Goal: Communication & Community: Answer question/provide support

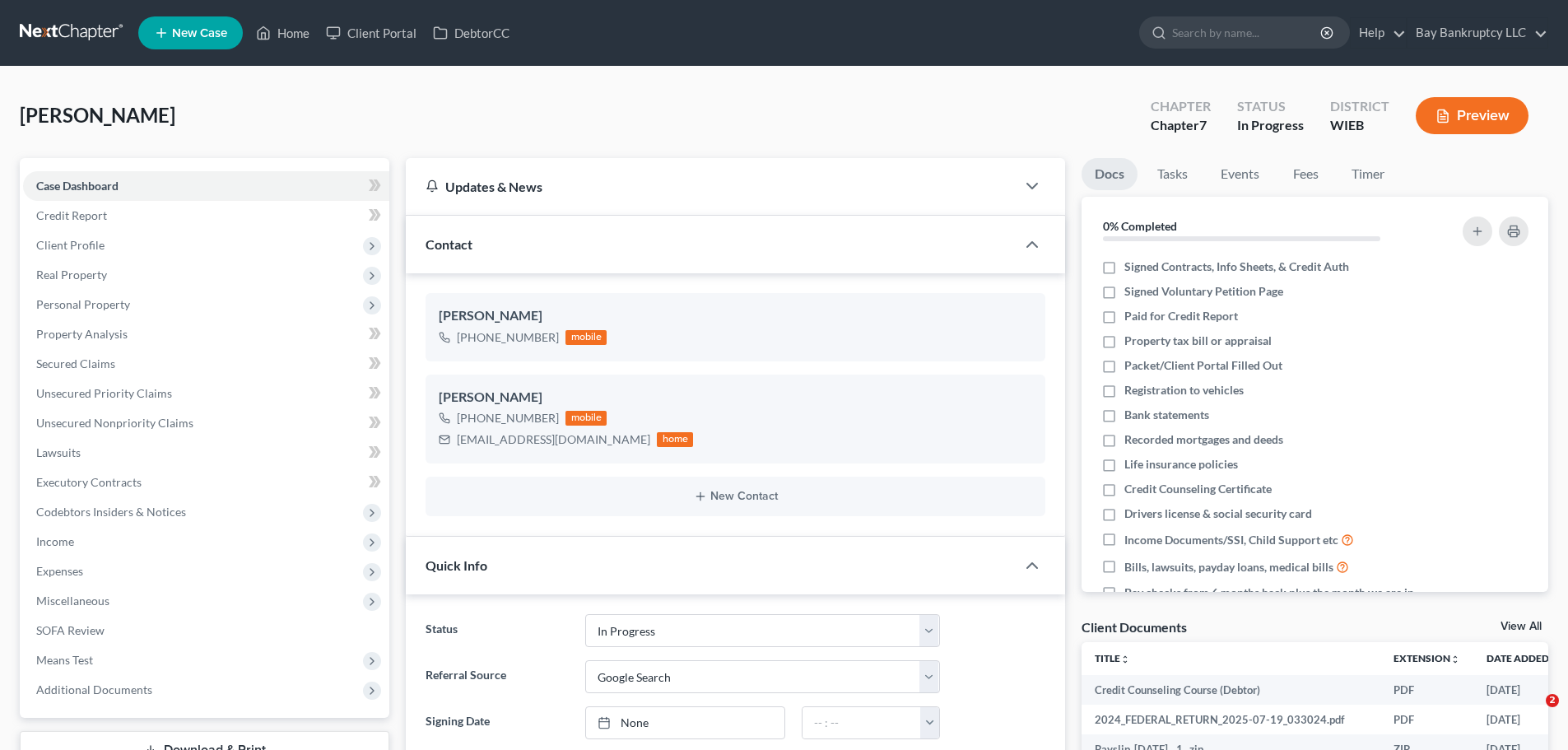
select select "3"
select select "4"
select select "0"
drag, startPoint x: 306, startPoint y: 26, endPoint x: 817, endPoint y: 114, distance: 518.5
click at [306, 26] on link "Home" at bounding box center [283, 33] width 70 height 29
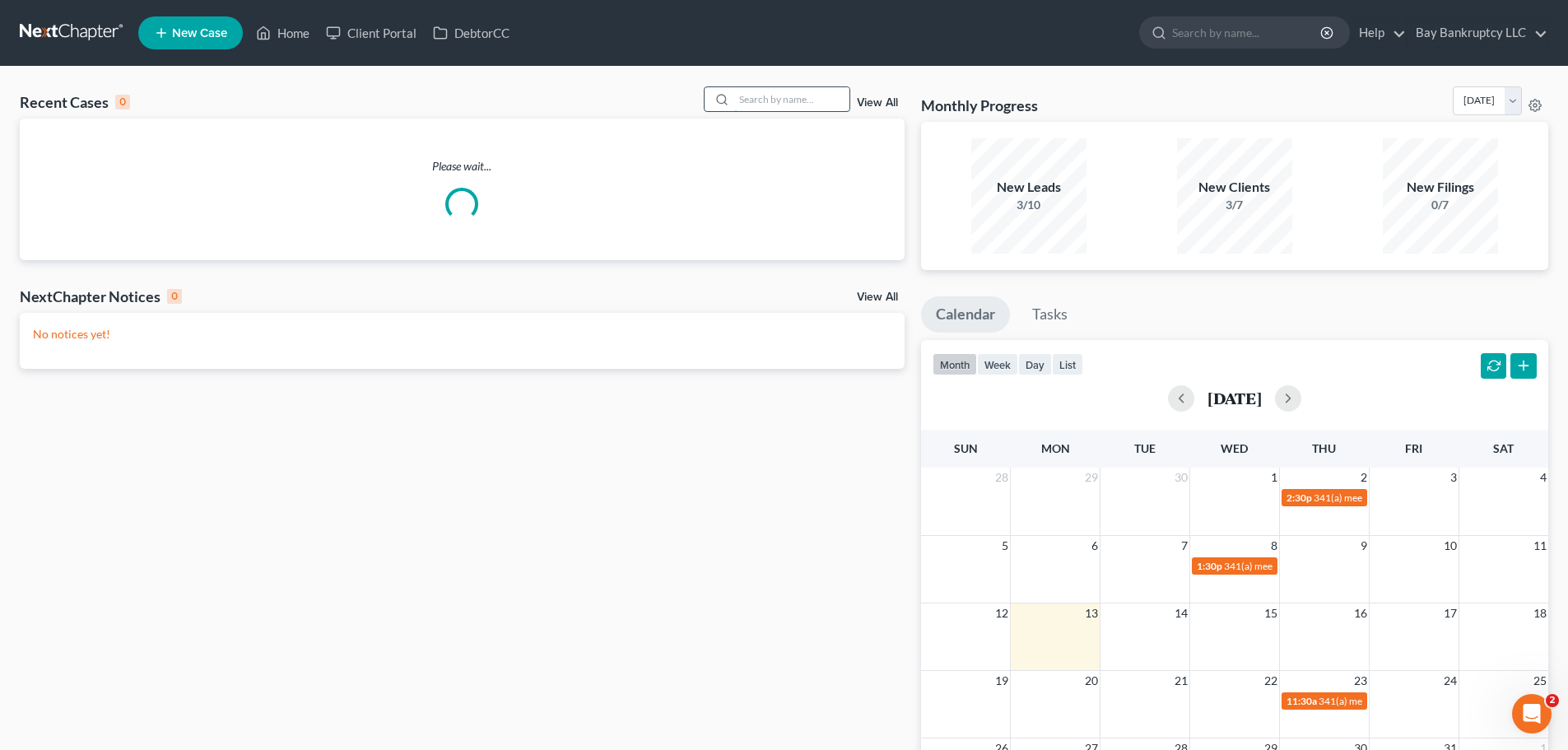
click at [814, 100] on input "search" at bounding box center [792, 99] width 115 height 24
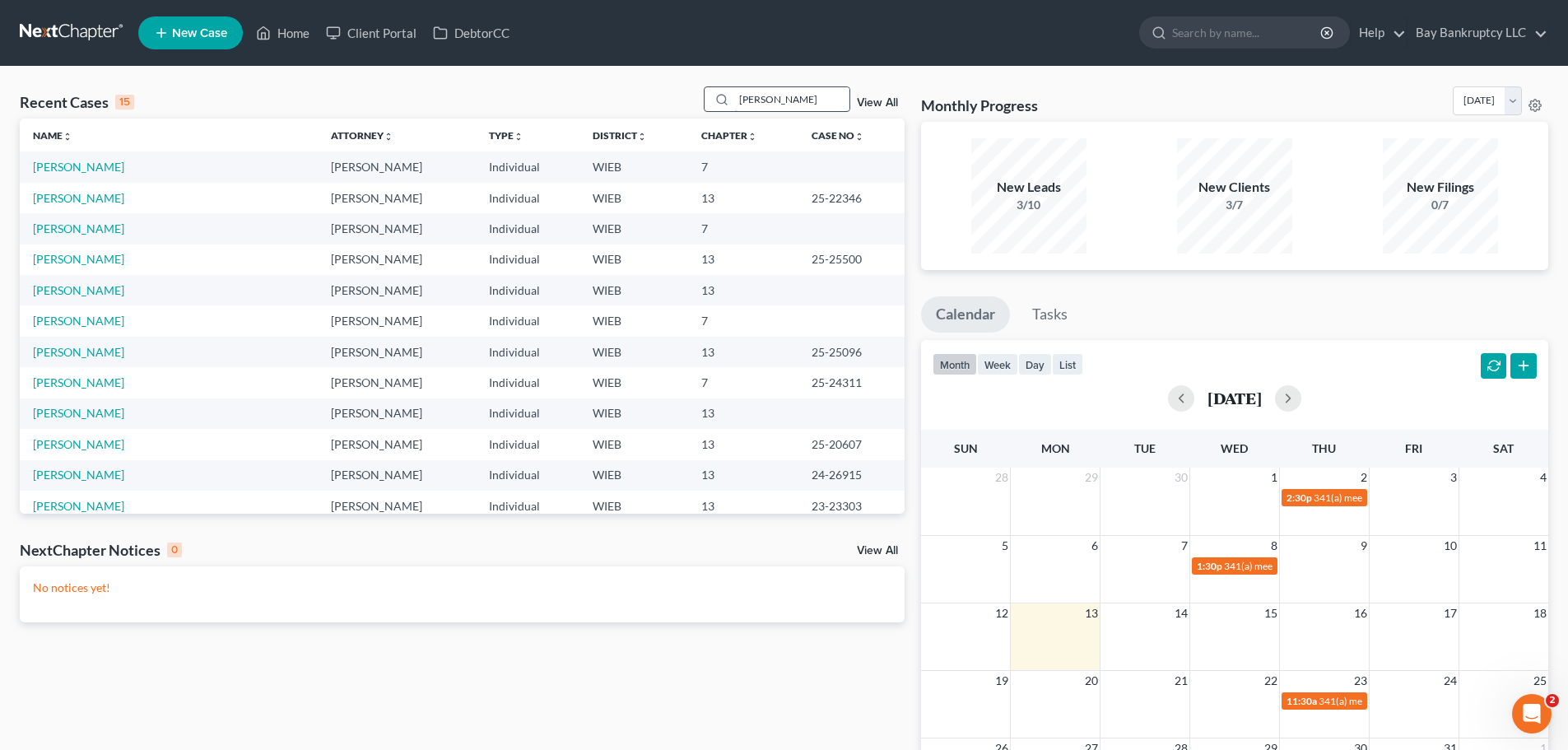
type input "[PERSON_NAME]"
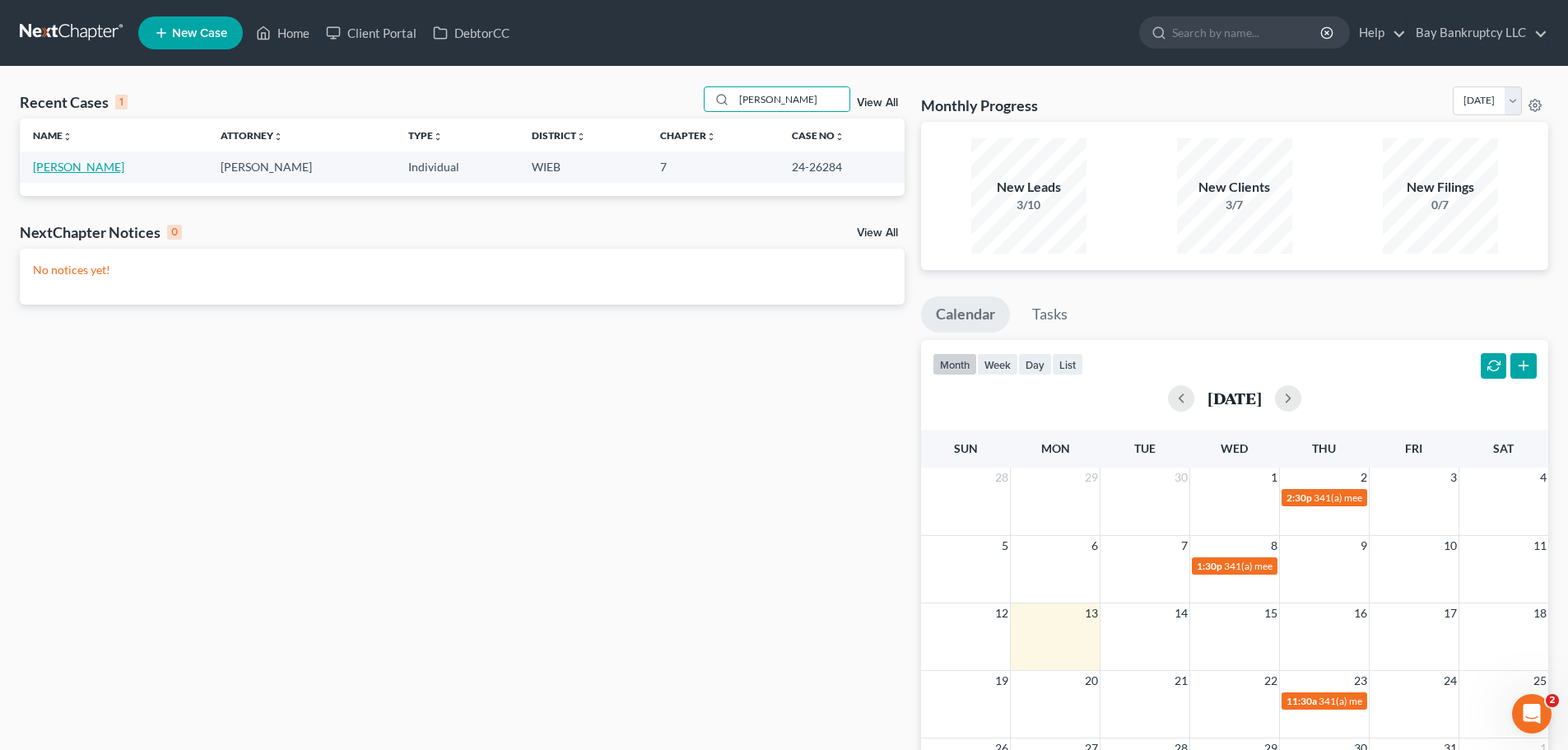
click at [86, 165] on link "[PERSON_NAME]" at bounding box center [78, 166] width 91 height 14
select select "0"
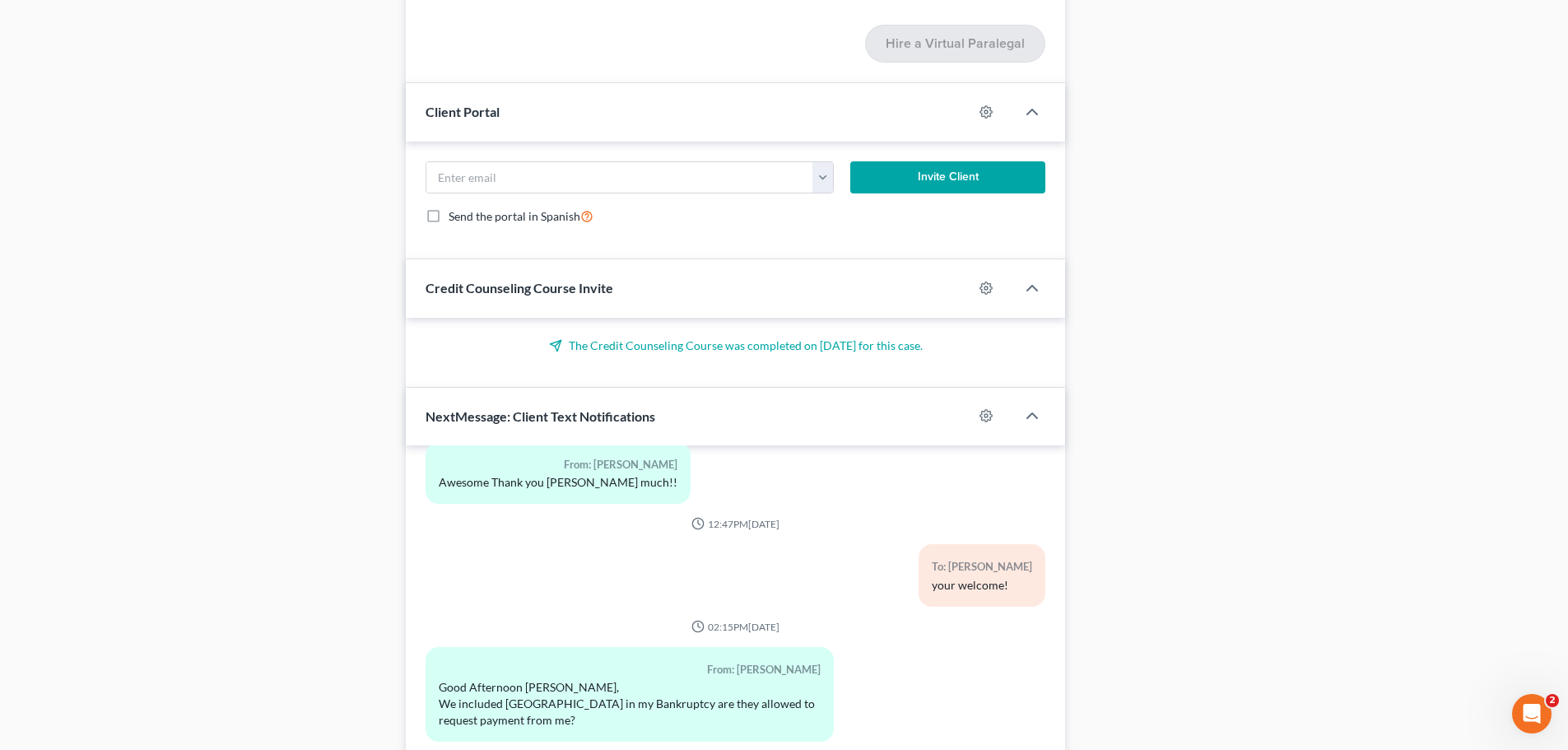
scroll to position [2238, 0]
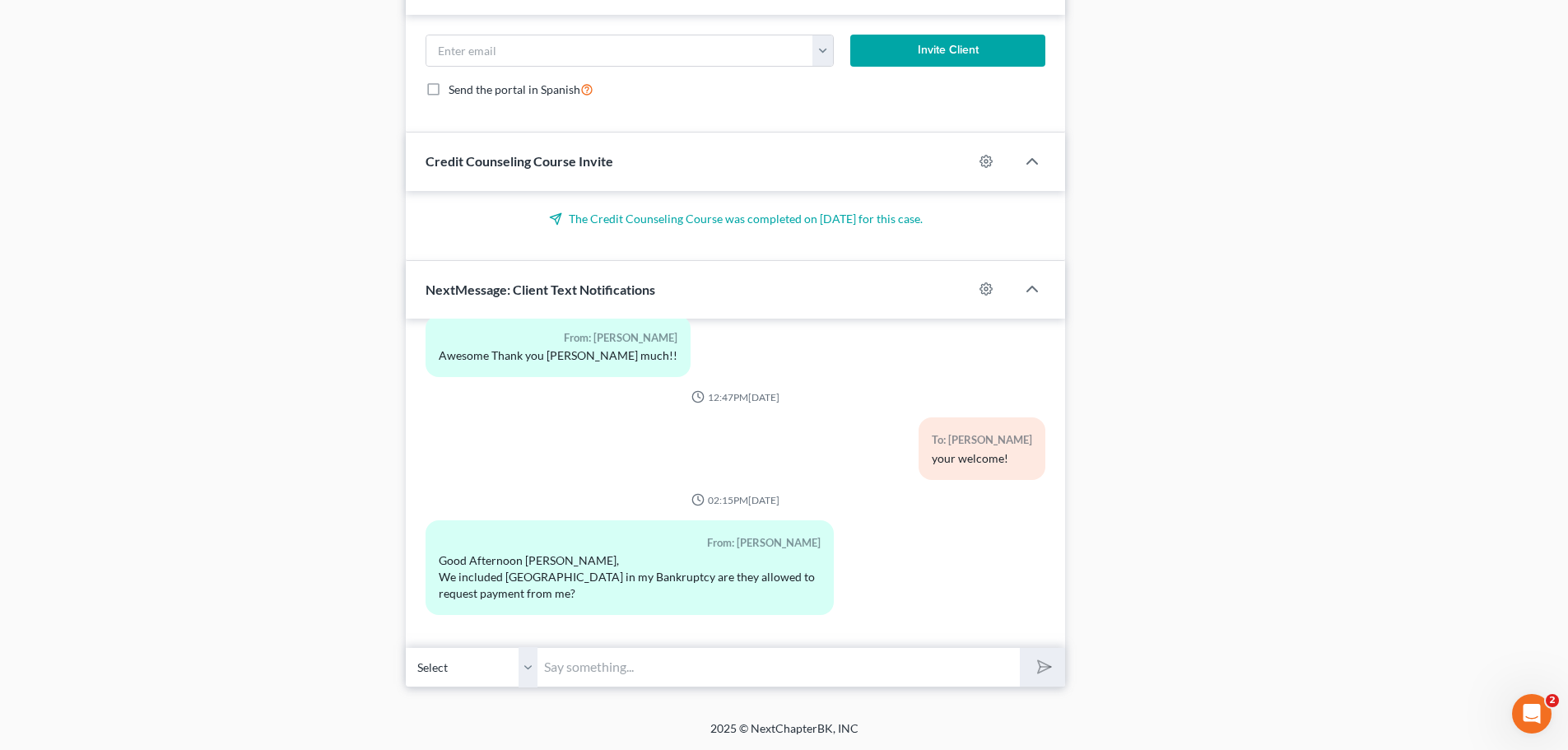
click at [578, 674] on input "text" at bounding box center [779, 667] width 483 height 40
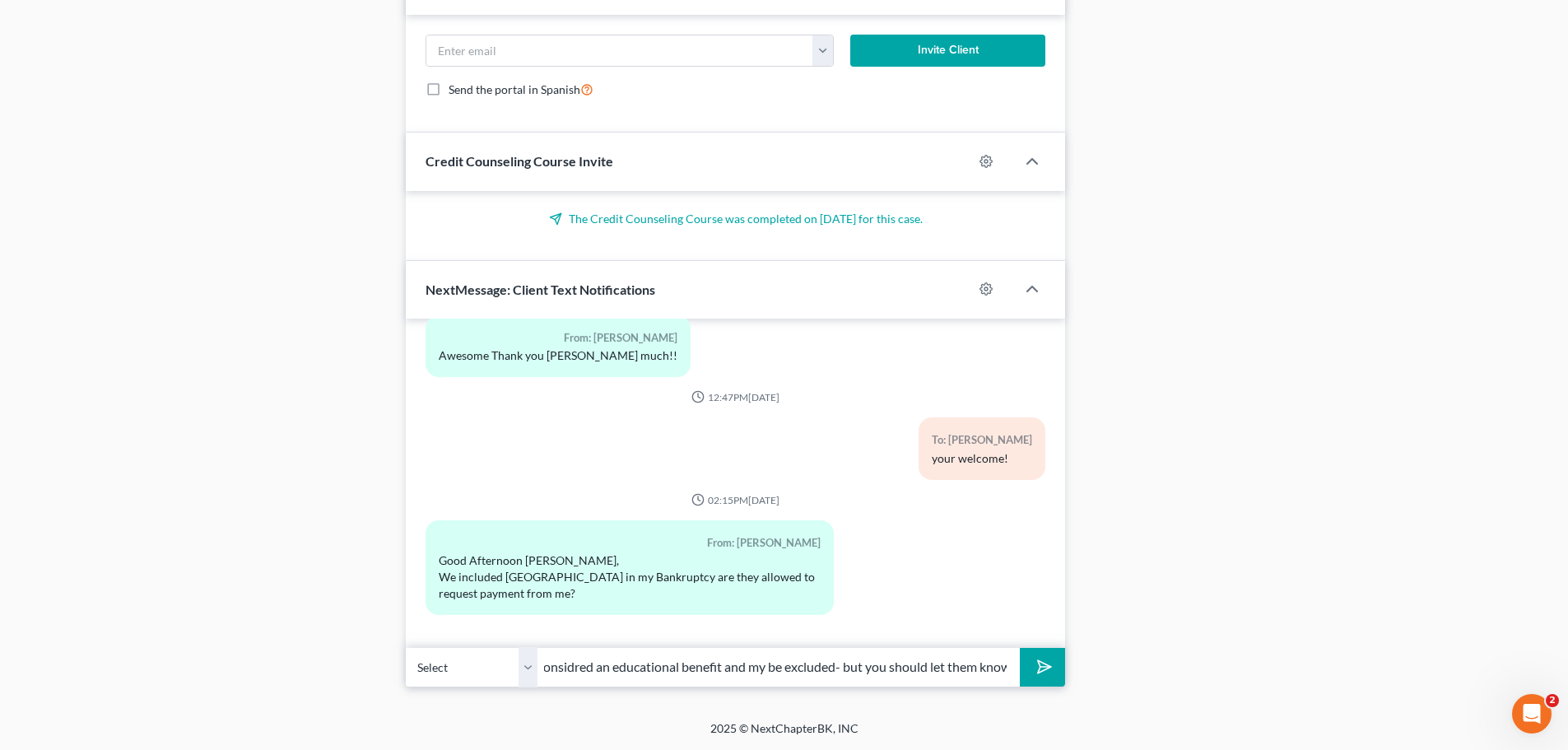
scroll to position [0, 129]
click at [897, 671] on input "technically they are considered an educational benefit and my be excluded- but …" at bounding box center [779, 667] width 483 height 40
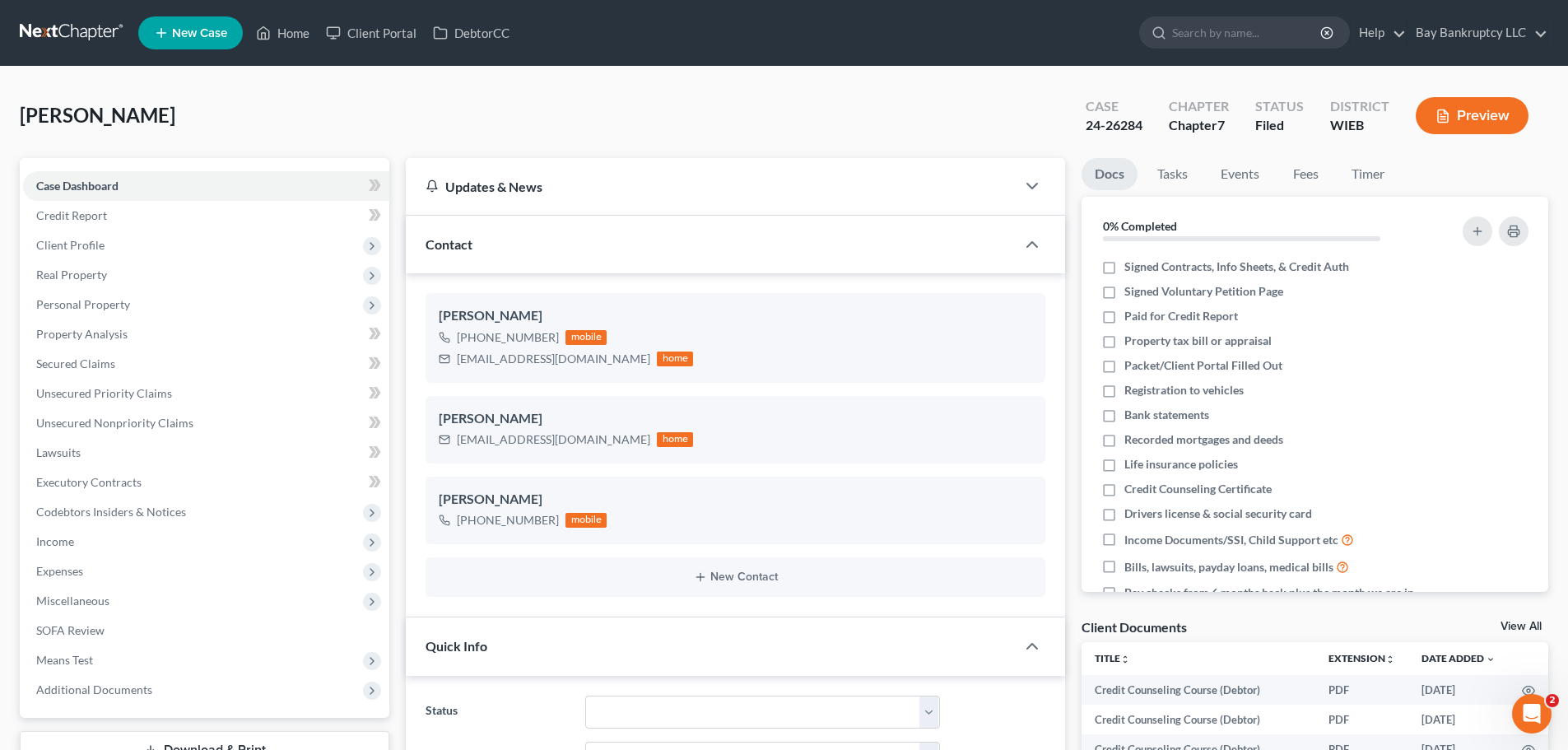
scroll to position [0, 0]
drag, startPoint x: 1088, startPoint y: 131, endPoint x: 1145, endPoint y: 126, distance: 57.2
click at [1143, 126] on div "24-26284" at bounding box center [1115, 125] width 57 height 19
copy div "24-26284"
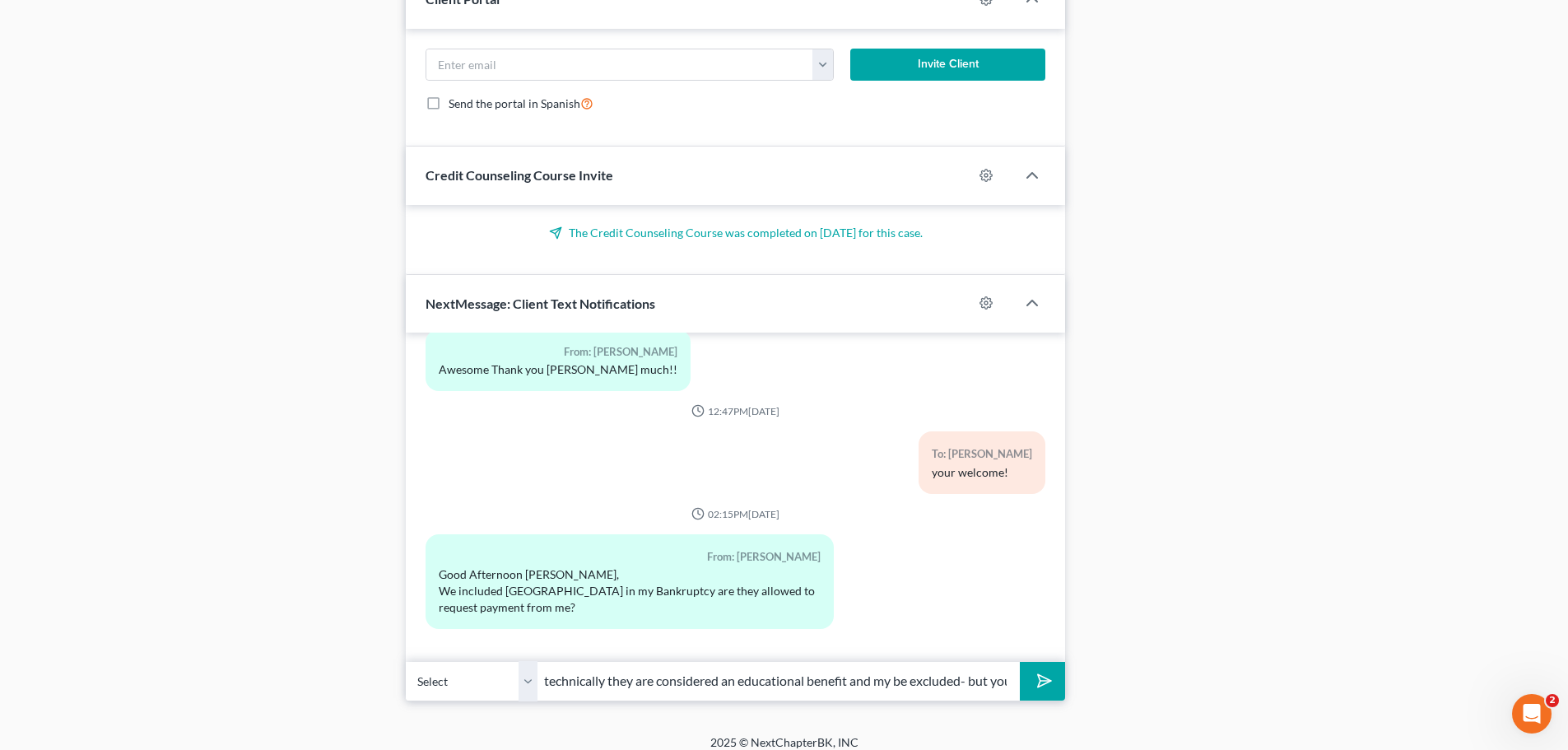
scroll to position [2238, 0]
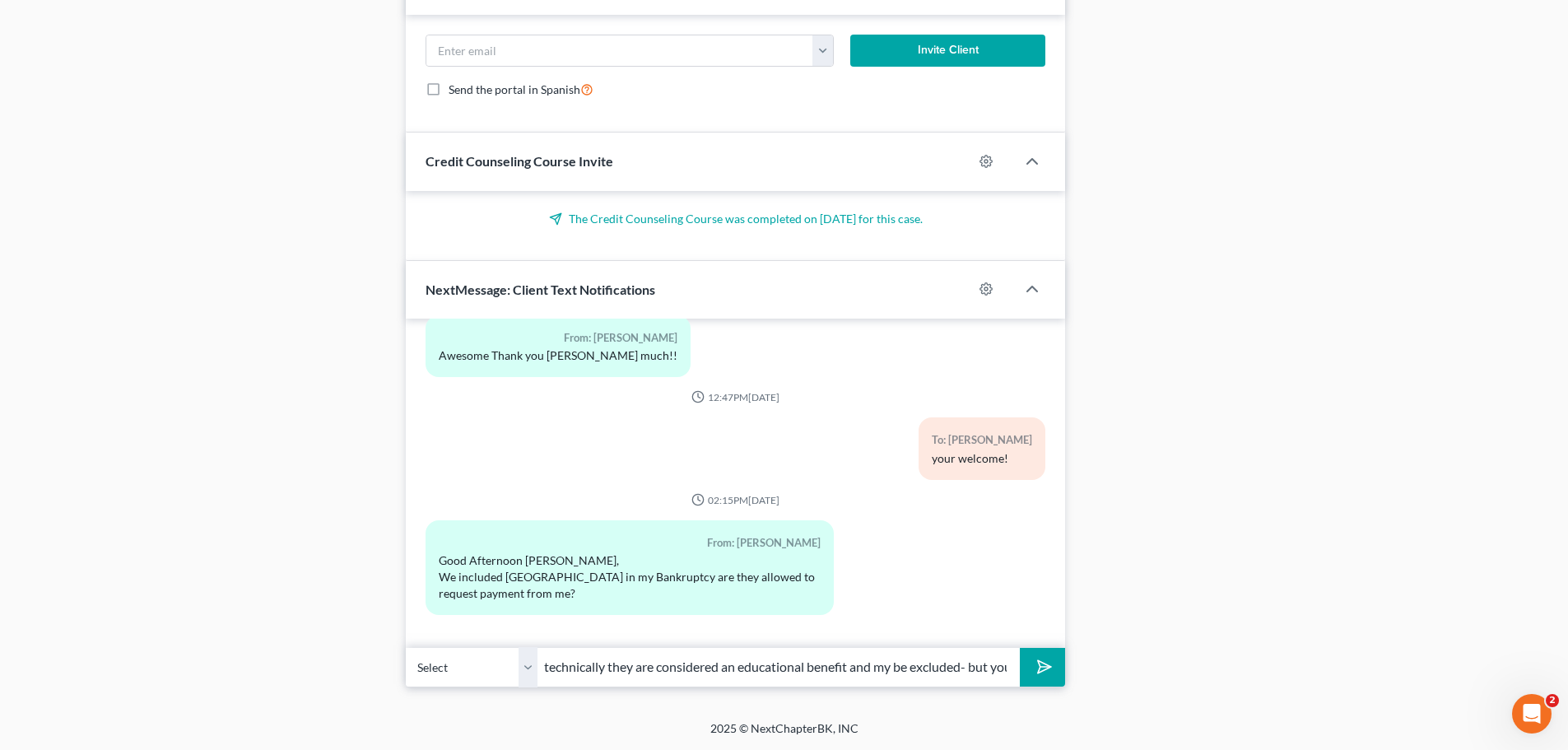
click at [998, 672] on input "technically they are considered an educational benefit and my be excluded- but …" at bounding box center [779, 667] width 483 height 40
paste input "24-26284"
type input "technically they are considered an educational benefit and my be excluded- but …"
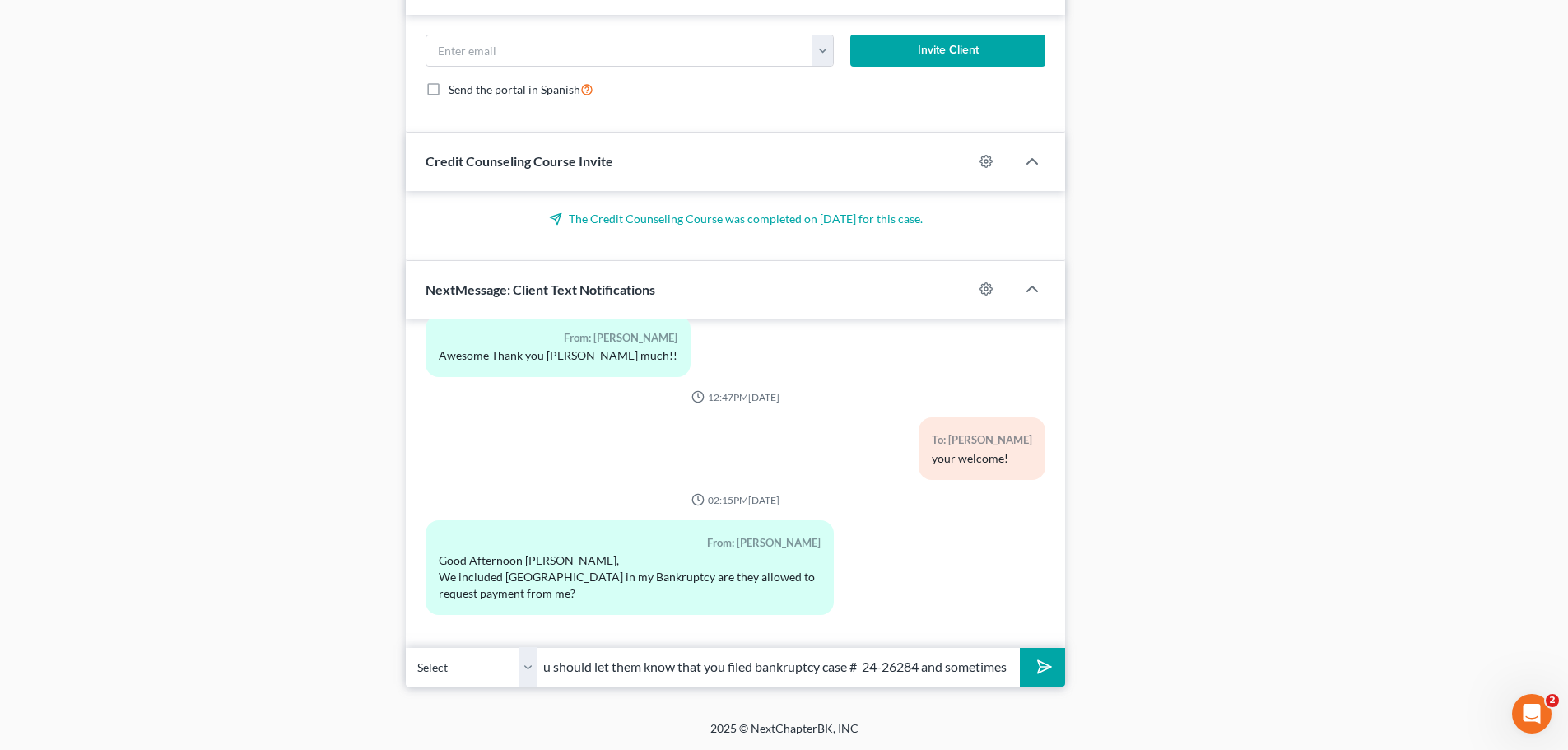
click at [1025, 677] on button "submit" at bounding box center [1043, 667] width 45 height 38
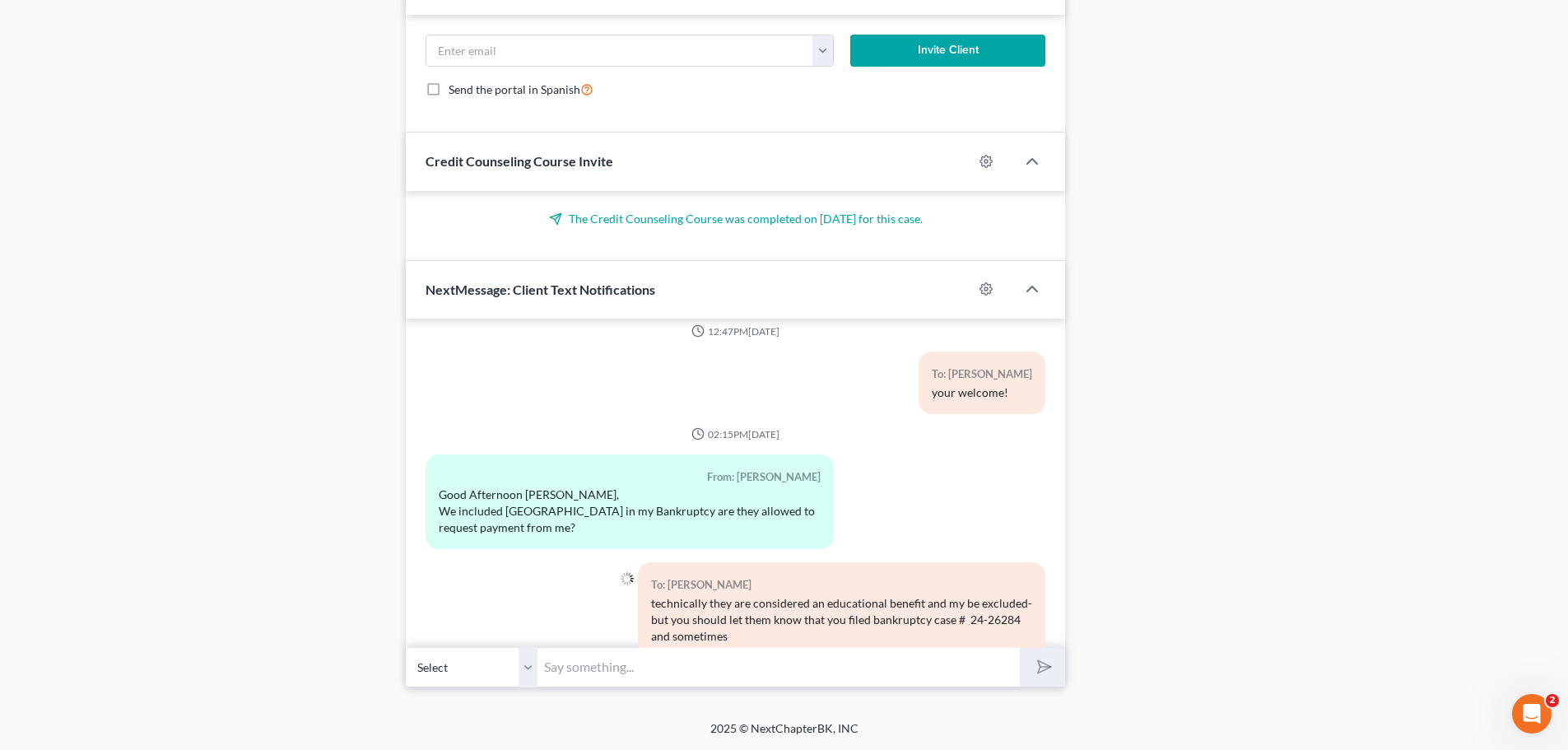
scroll to position [12038, 0]
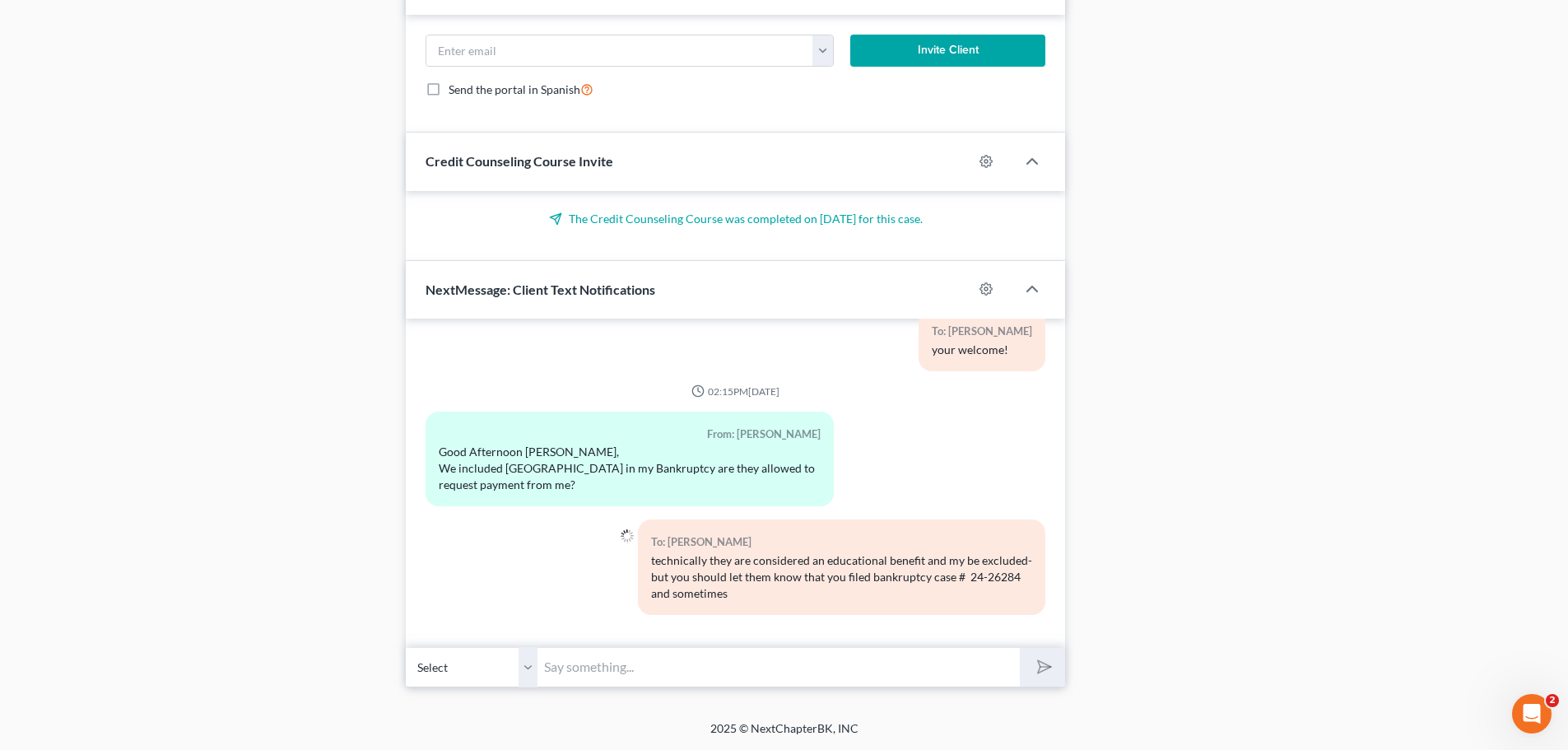
click at [716, 677] on input "text" at bounding box center [779, 667] width 483 height 40
type input "they stop pursuing it."
click at [1024, 663] on button "submit" at bounding box center [1043, 667] width 45 height 38
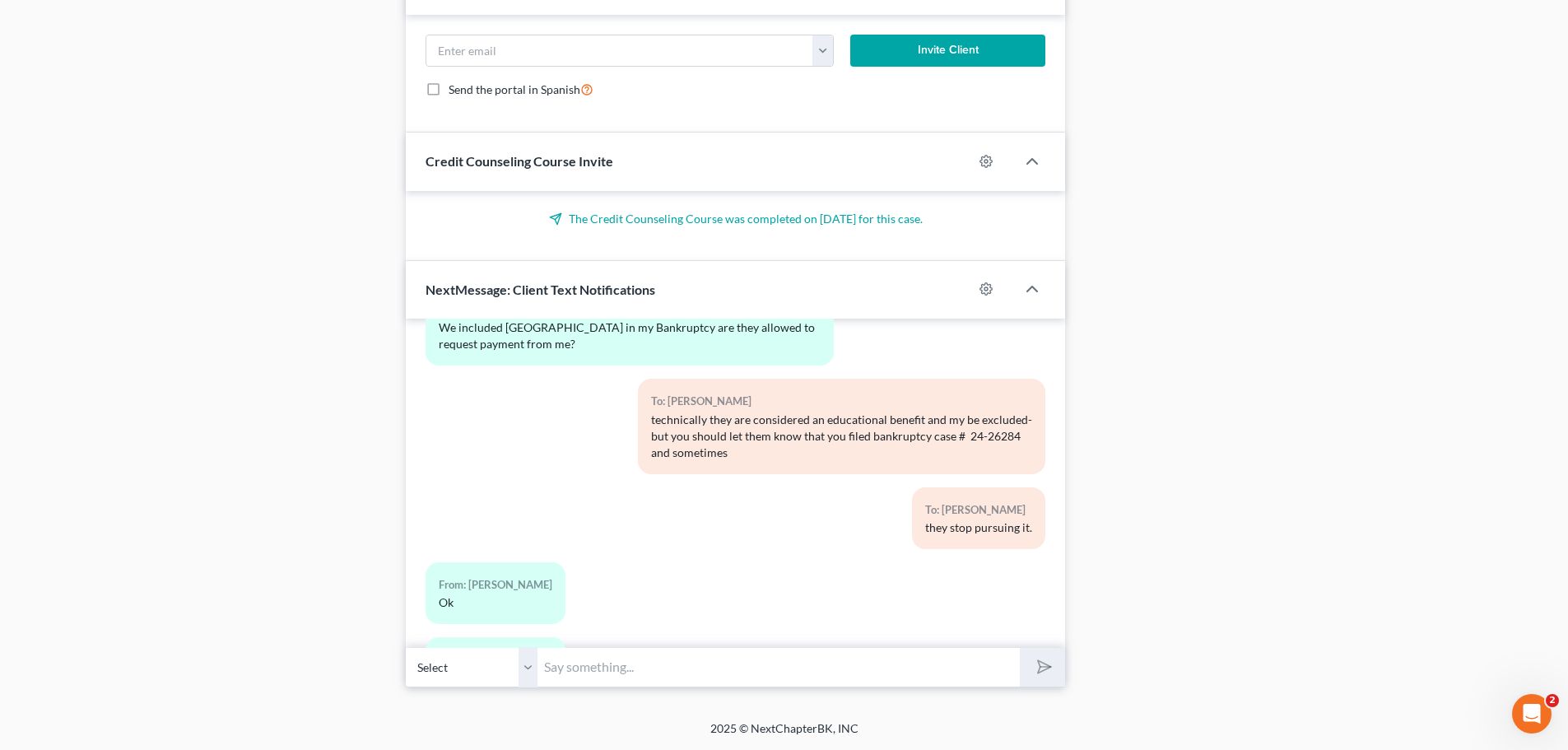
scroll to position [12264, 0]
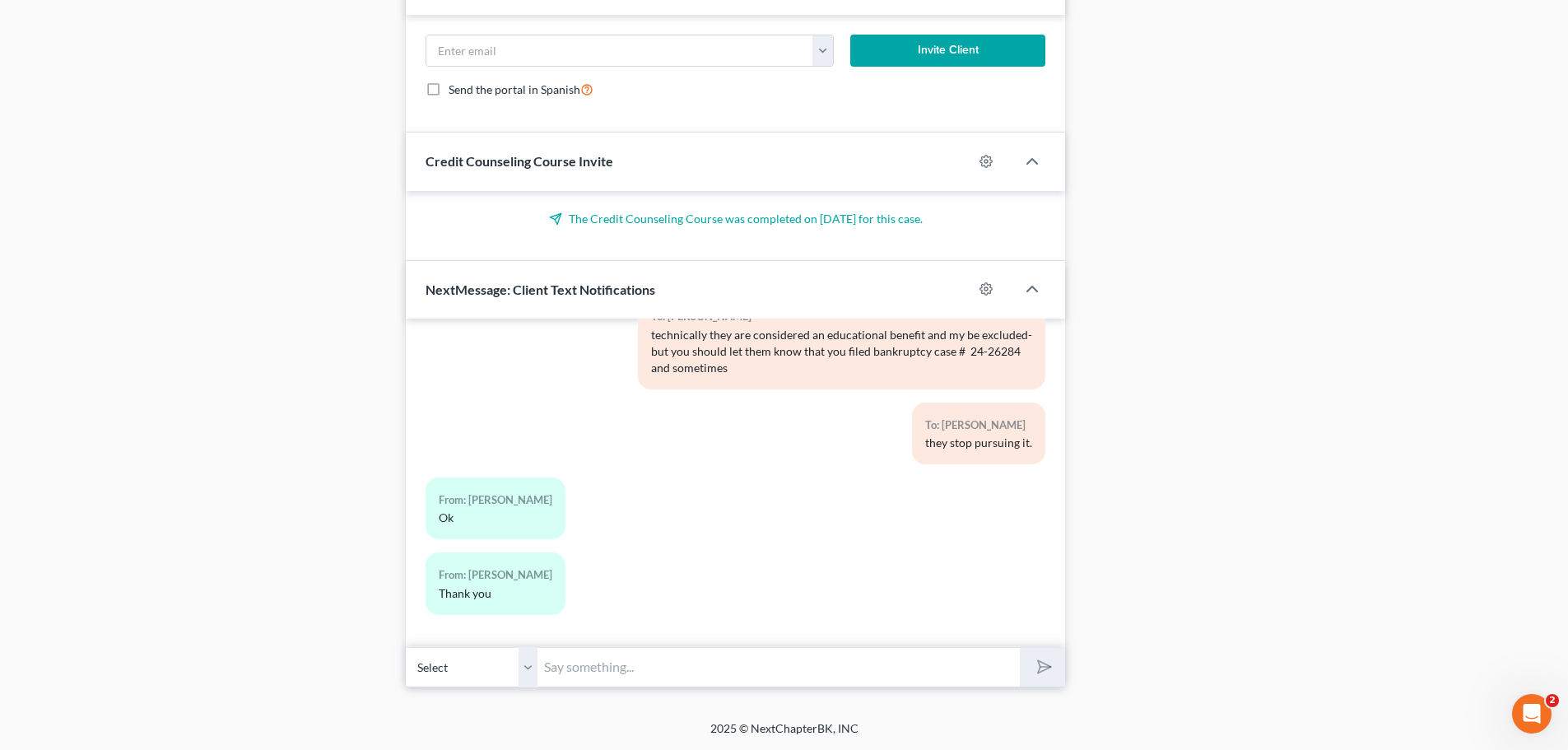
click at [625, 672] on input "text" at bounding box center [779, 667] width 483 height 40
type input "Y"
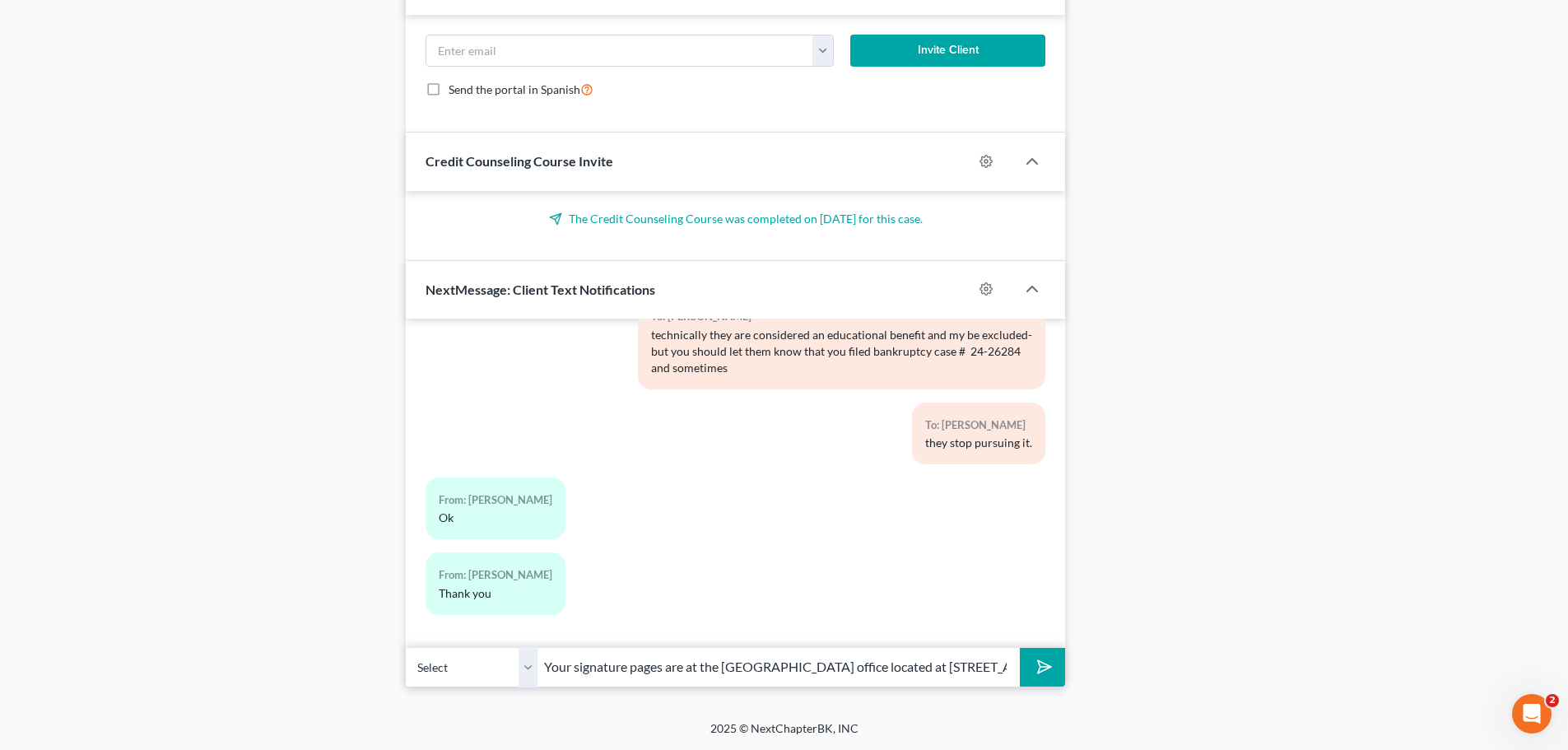
drag, startPoint x: 979, startPoint y: 674, endPoint x: 611, endPoint y: 712, distance: 370.0
type input "Your signat"
drag, startPoint x: 653, startPoint y: 666, endPoint x: 513, endPoint y: 684, distance: 141.2
click at [513, 684] on div "Select [PHONE_NUMBER] - [PERSON_NAME] [PHONE_NUMBER] - [PERSON_NAME] Your signat" at bounding box center [736, 667] width 660 height 38
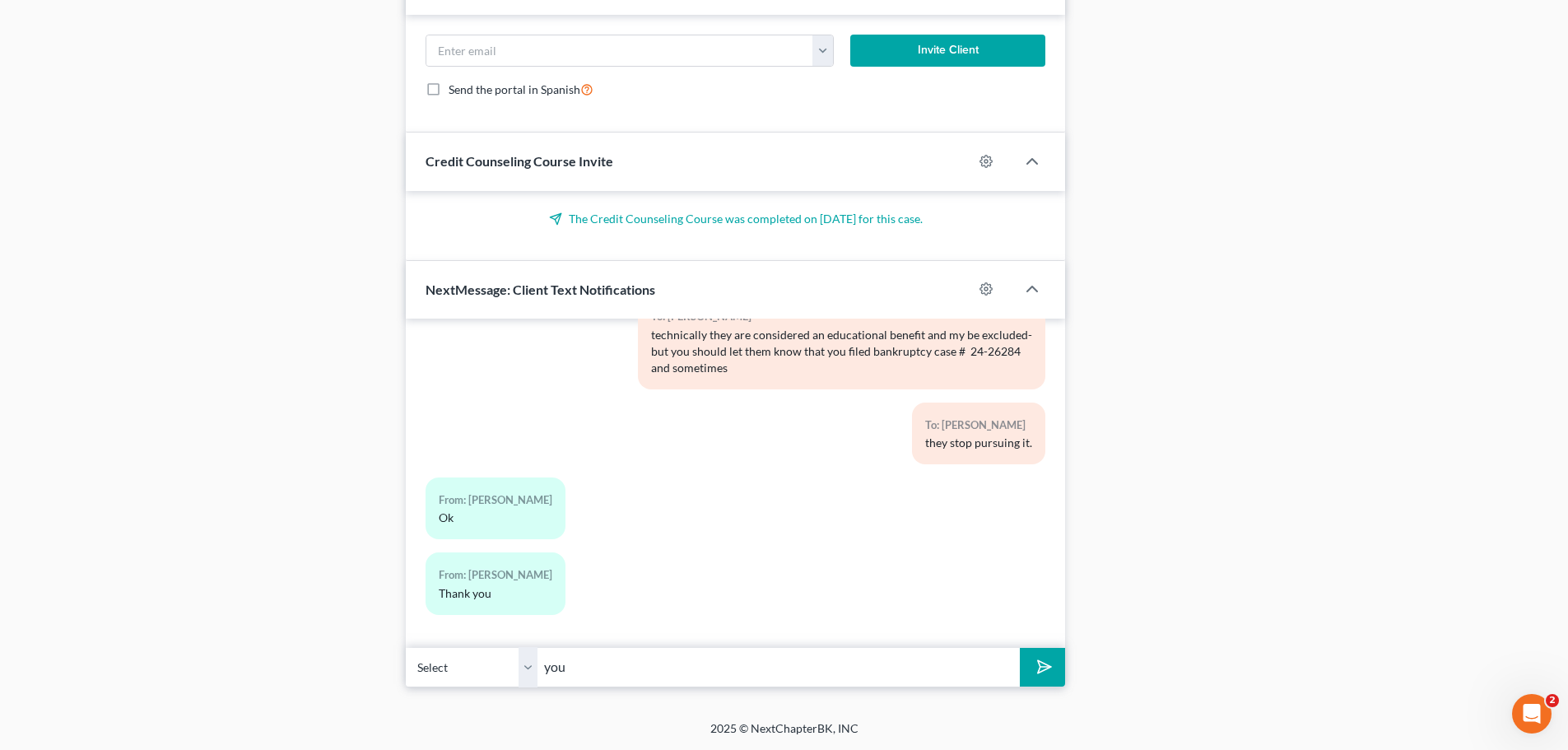
type input "your welcome!"
click at [1048, 665] on icon "submit" at bounding box center [1042, 667] width 23 height 23
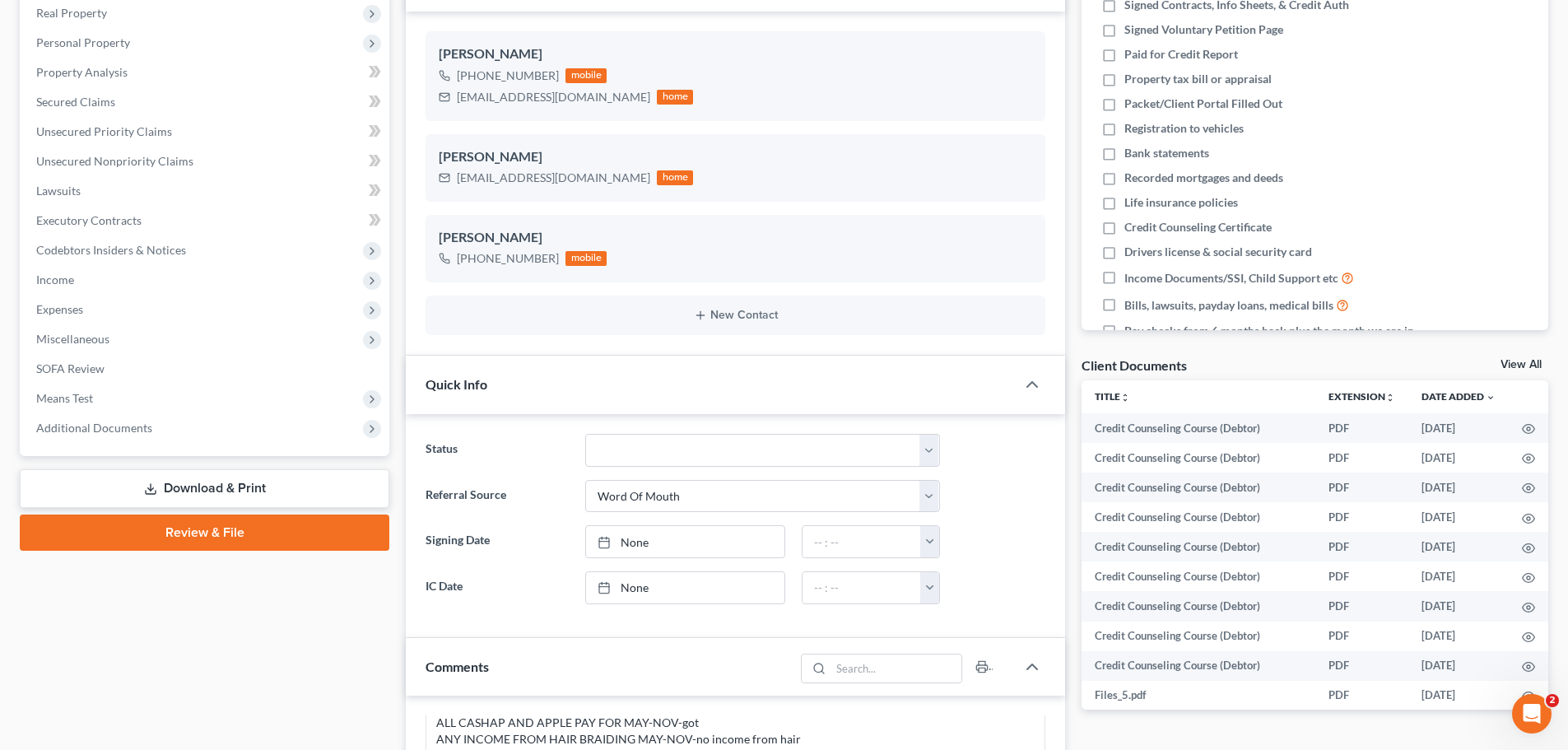
scroll to position [0, 0]
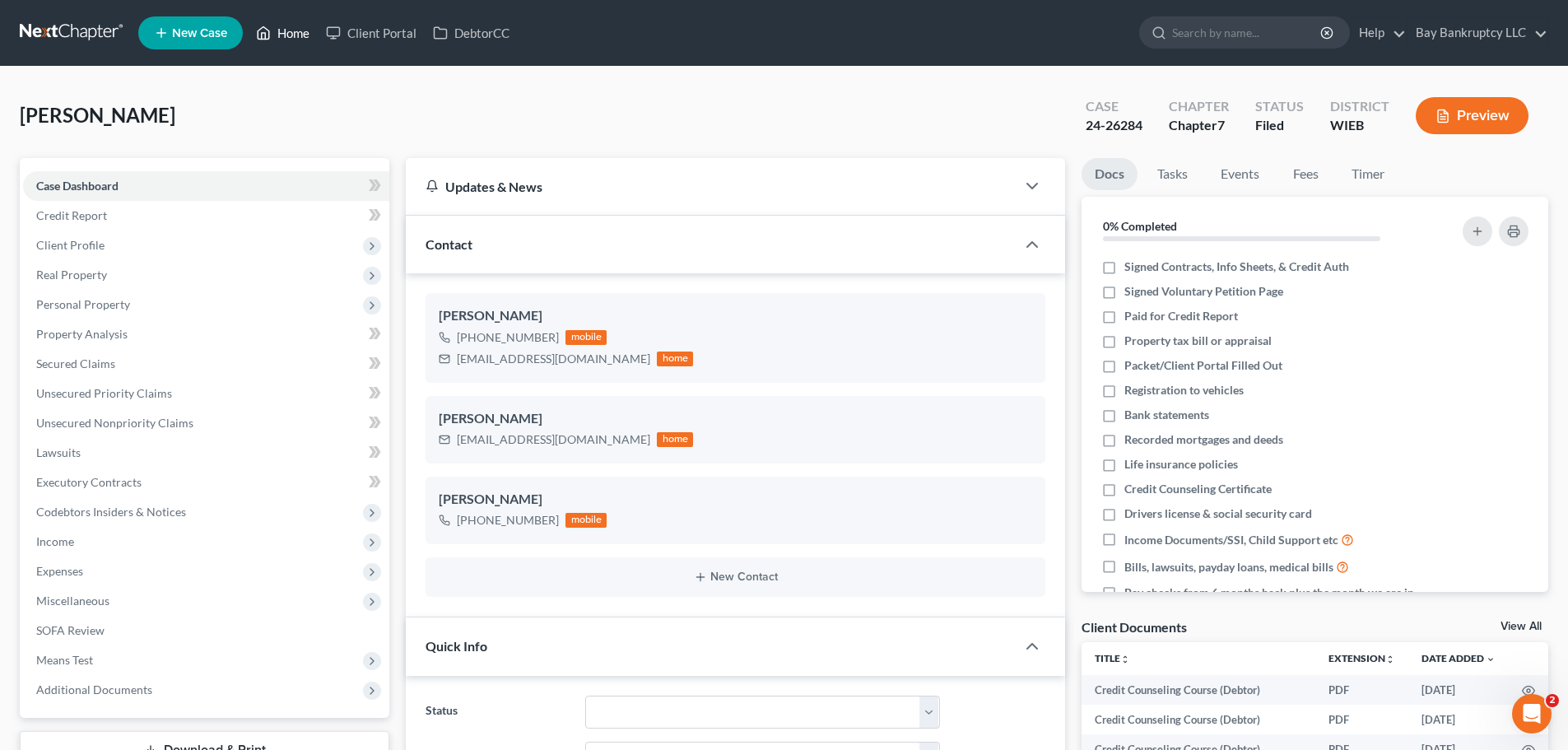
drag, startPoint x: 304, startPoint y: 33, endPoint x: 190, endPoint y: 0, distance: 118.7
click at [304, 33] on link "Home" at bounding box center [283, 33] width 70 height 29
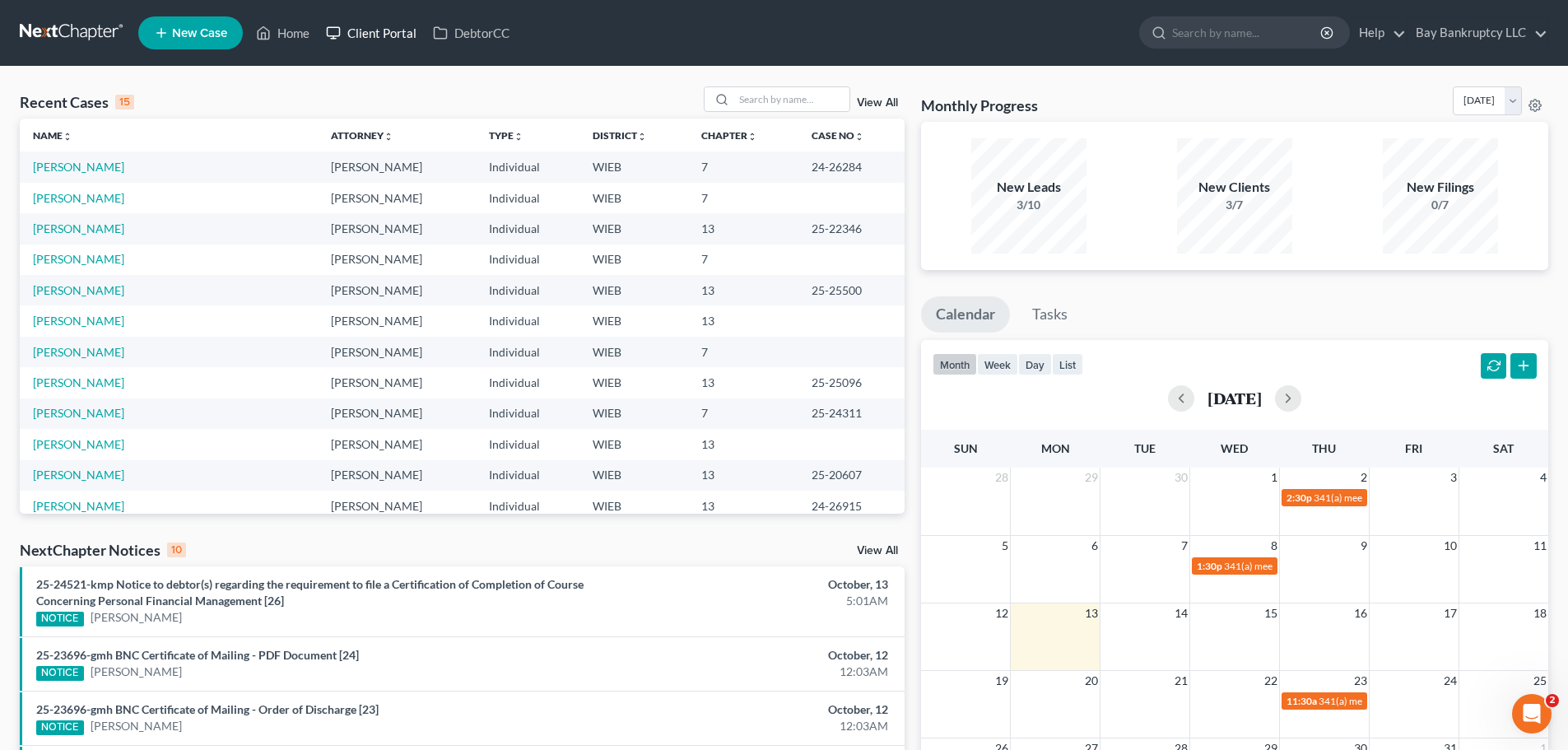
click at [387, 36] on link "Client Portal" at bounding box center [372, 33] width 107 height 29
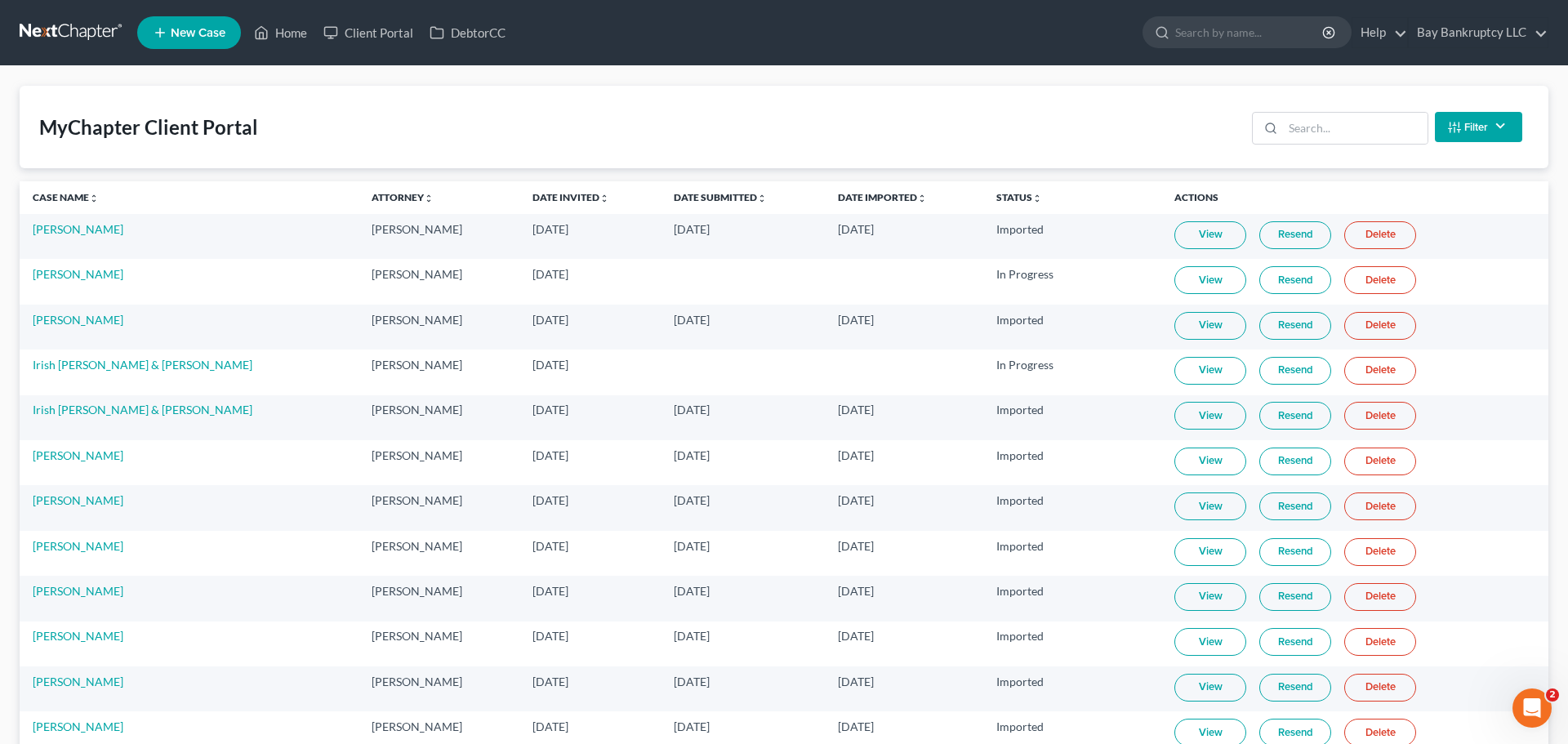
click at [1457, 125] on button "Filter" at bounding box center [1479, 127] width 88 height 30
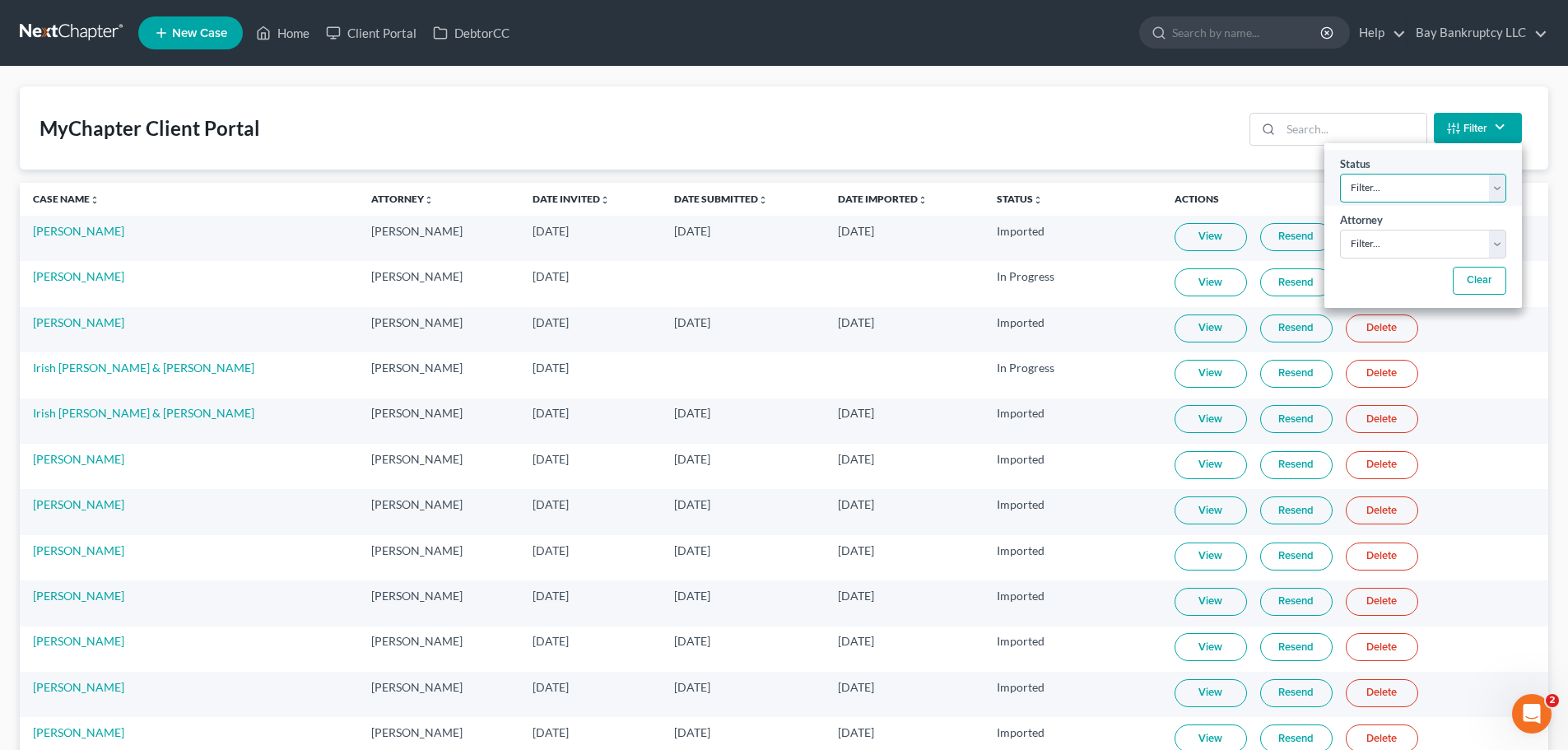
click at [1422, 180] on select "Filter... Invited In Progress Ready To Review Reviewed Imported Sent Back To De…" at bounding box center [1423, 188] width 166 height 29
select select "2"
click at [1340, 174] on select "Filter... Invited In Progress Ready To Review Reviewed Imported Sent Back To De…" at bounding box center [1423, 188] width 166 height 29
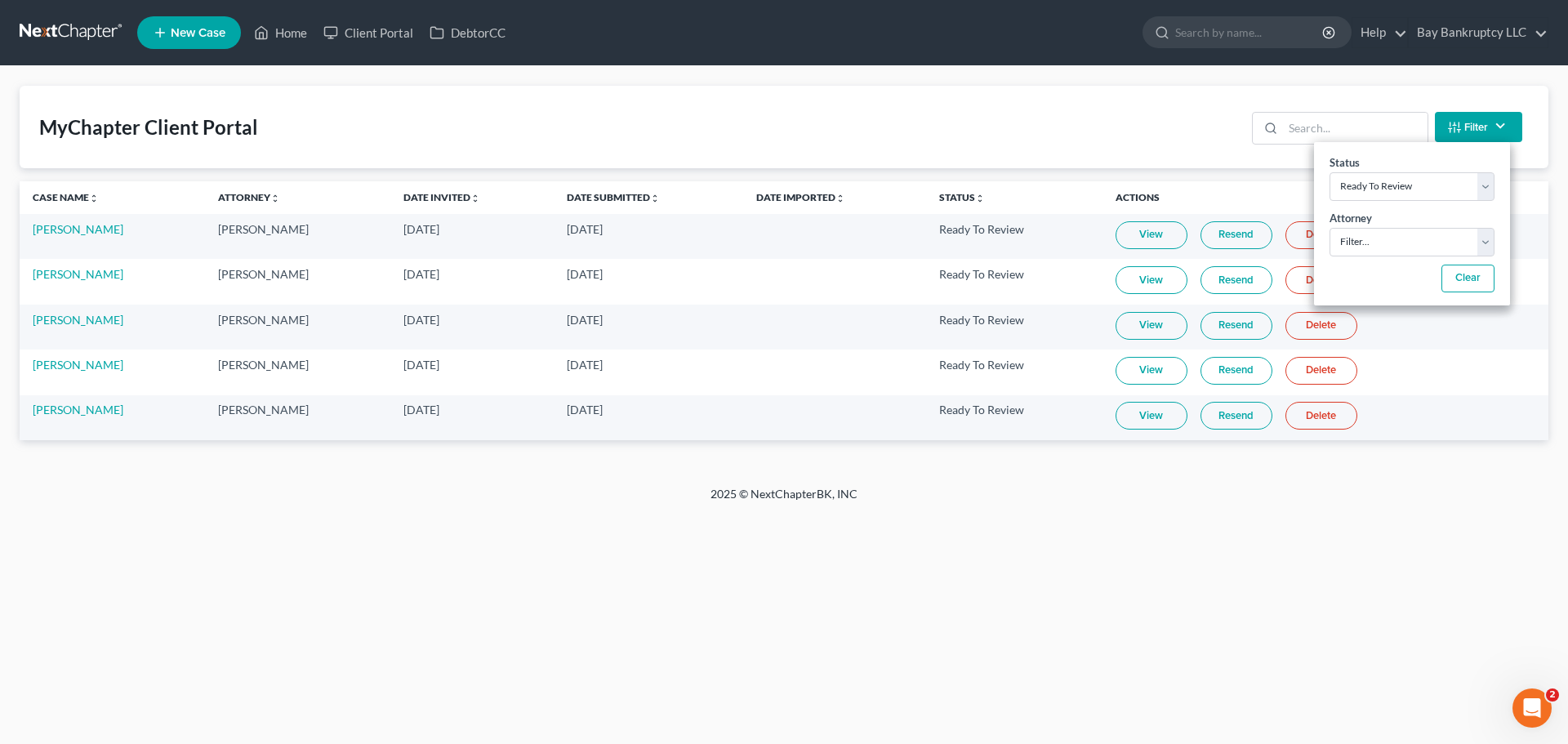
click at [678, 661] on div "Home New Case Client Portal DebtorCC Bay Bankruptcy LLC [EMAIL_ADDRESS][DOMAIN_…" at bounding box center [784, 372] width 1568 height 744
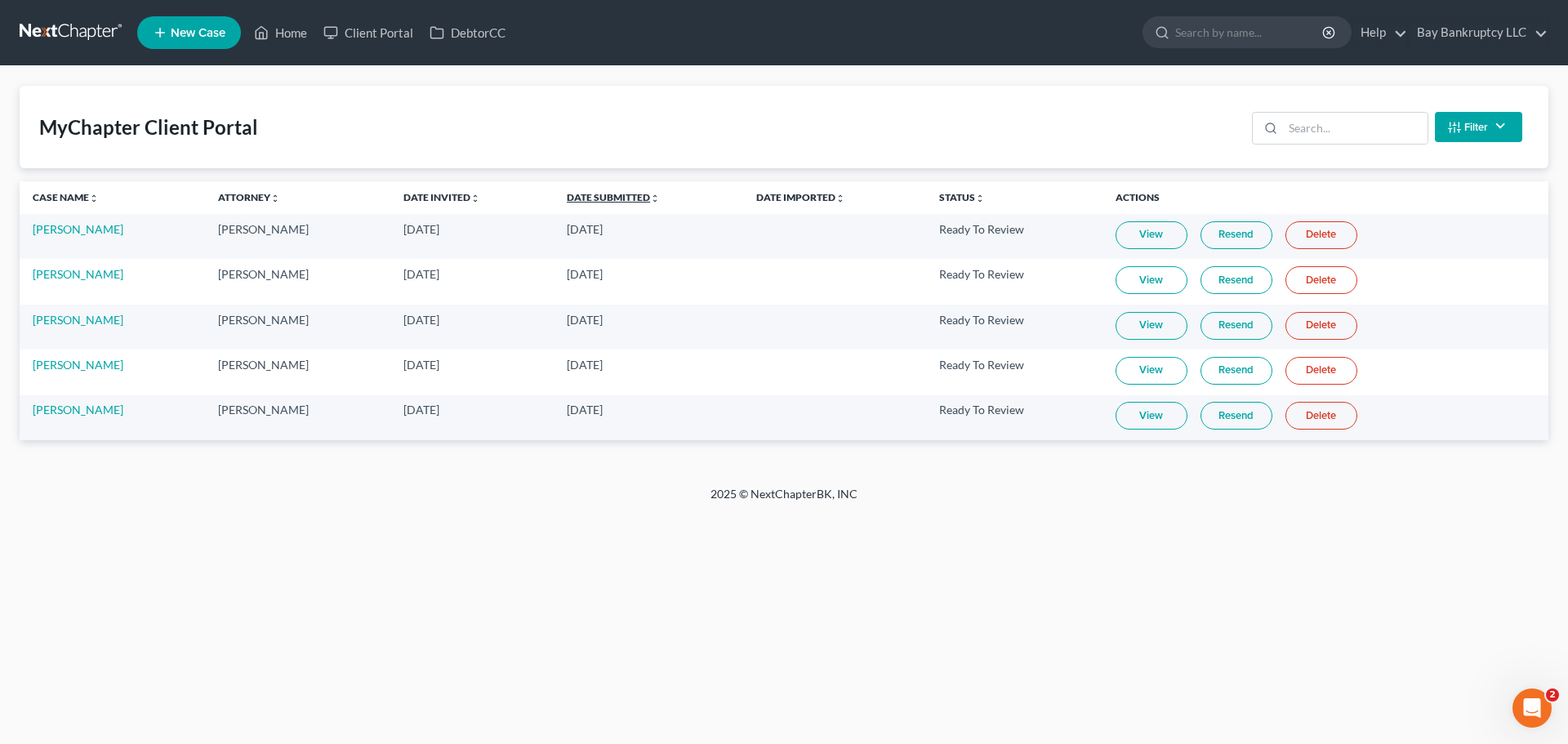
click at [650, 195] on icon "unfold_more" at bounding box center [655, 199] width 10 height 10
click at [369, 38] on link "Client Portal" at bounding box center [369, 32] width 106 height 29
click at [379, 31] on link "Client Portal" at bounding box center [369, 32] width 106 height 29
click at [384, 32] on link "Client Portal" at bounding box center [369, 32] width 106 height 29
click at [1136, 232] on link "View" at bounding box center [1152, 235] width 72 height 28
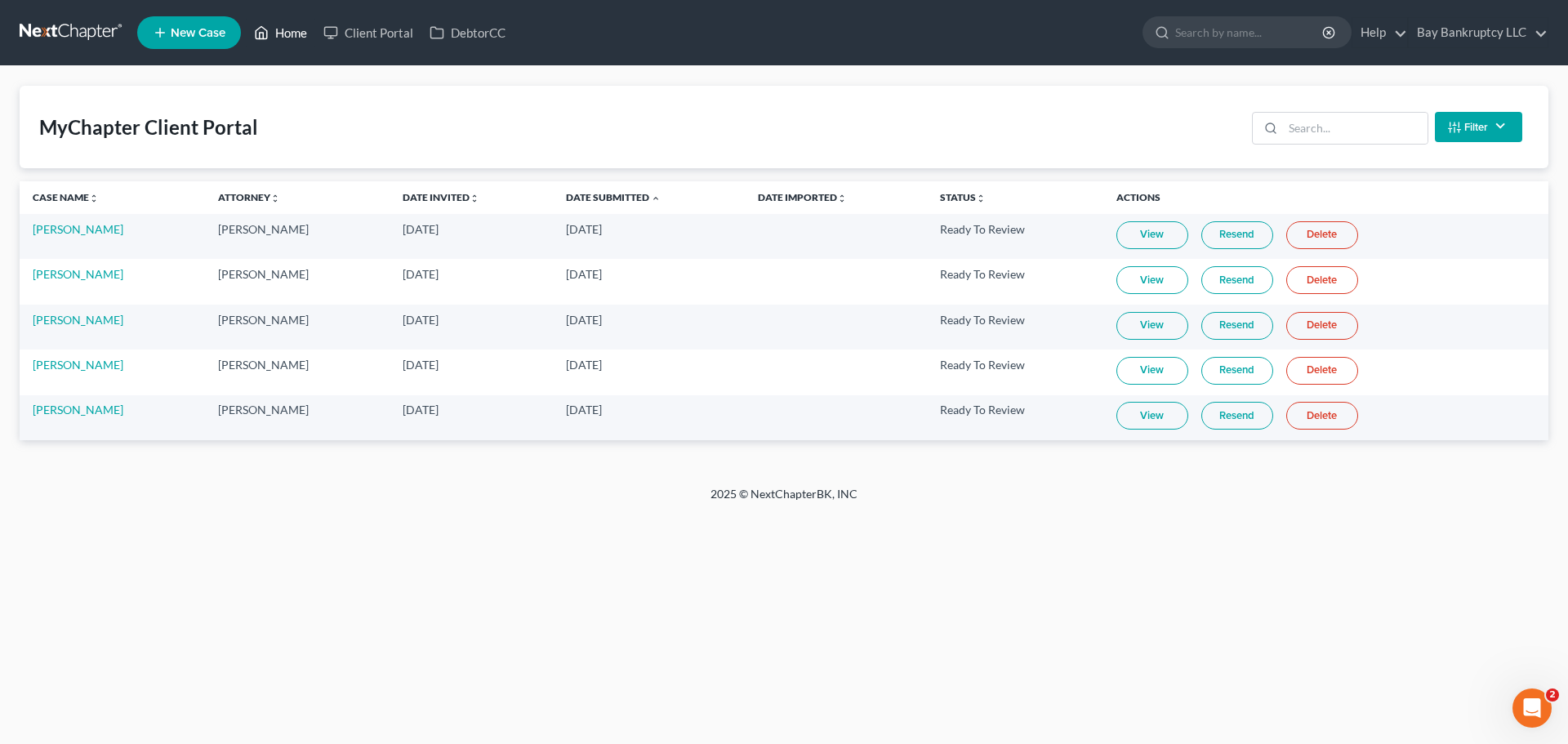
click at [287, 36] on link "Home" at bounding box center [281, 32] width 70 height 29
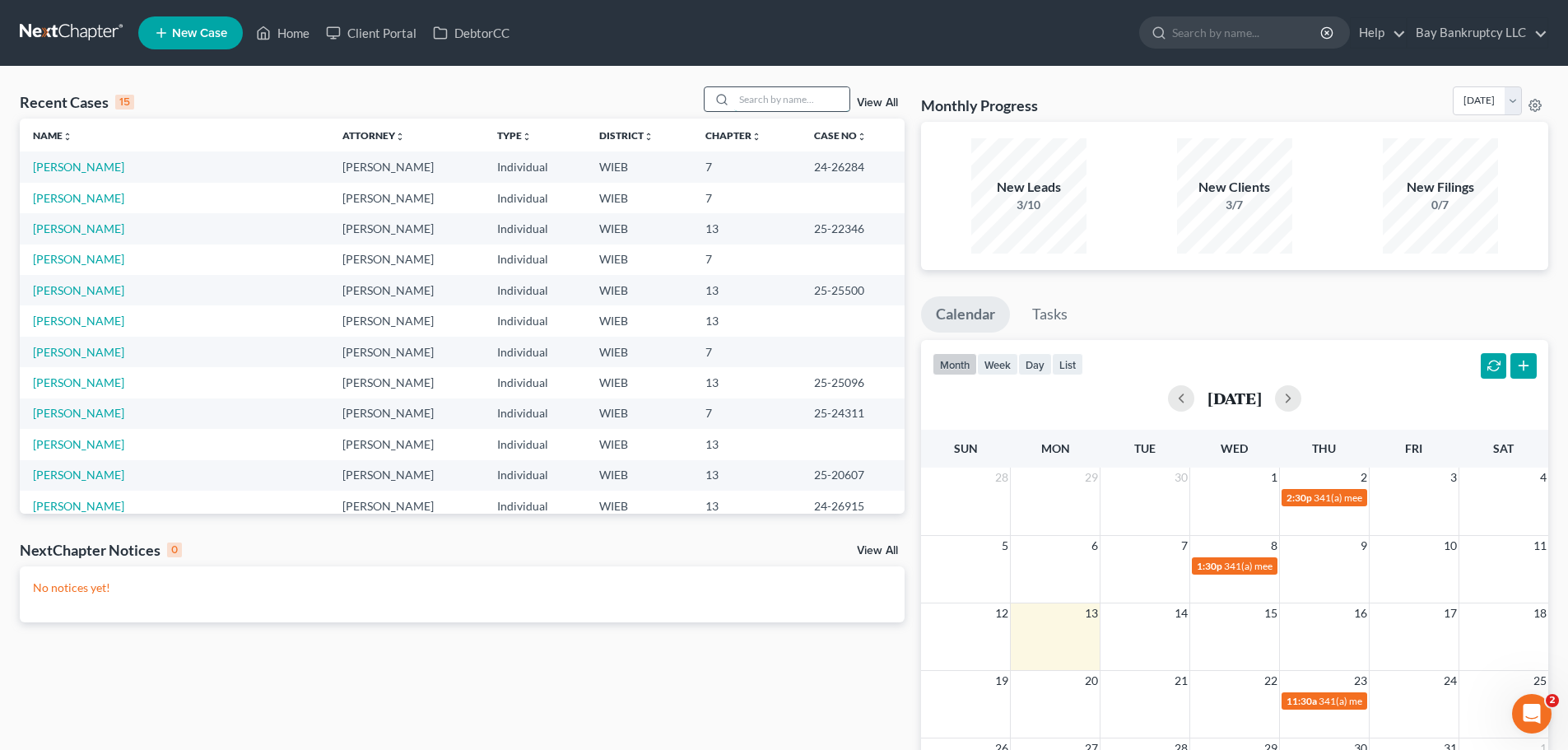
click at [787, 97] on input "search" at bounding box center [792, 99] width 115 height 24
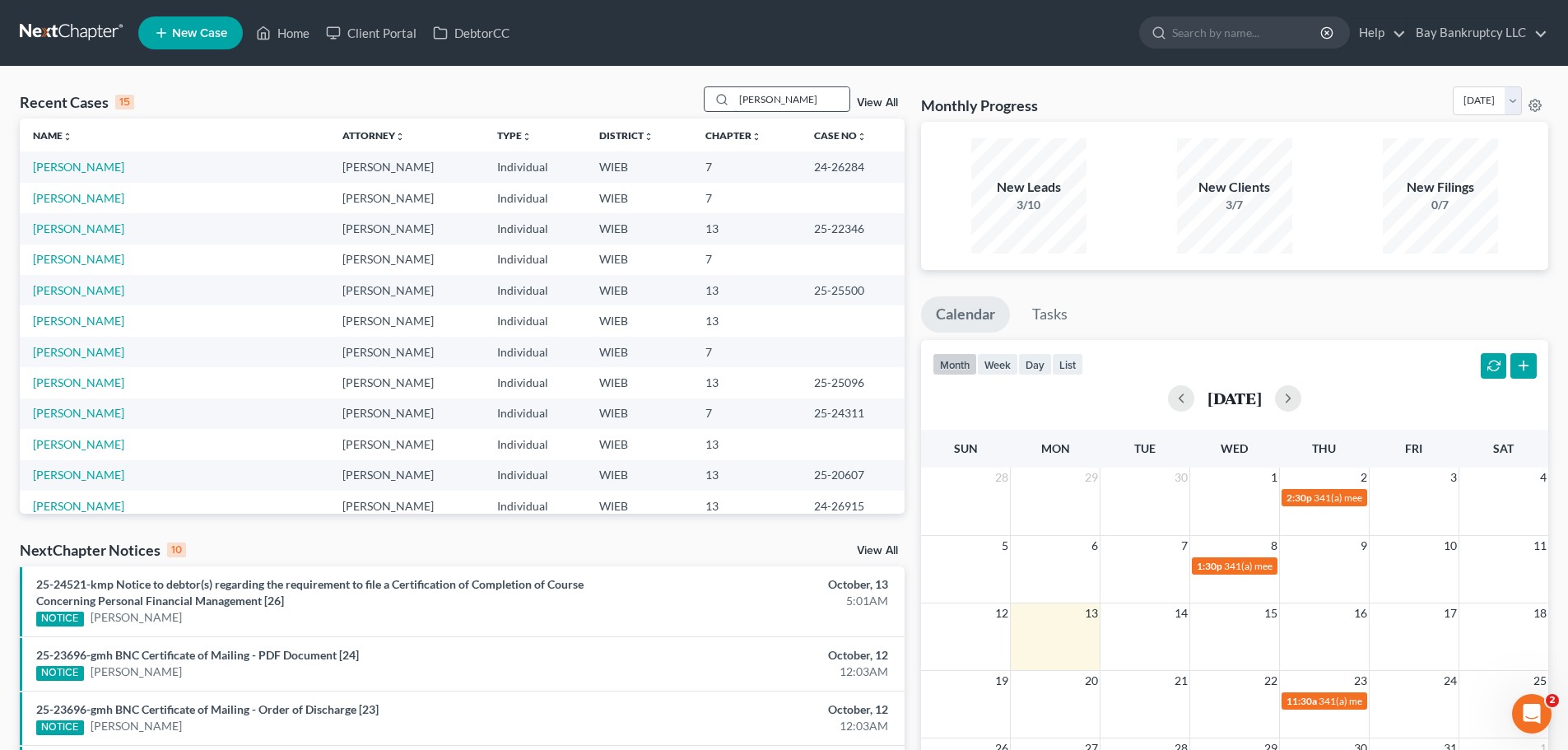
type input "[PERSON_NAME]"
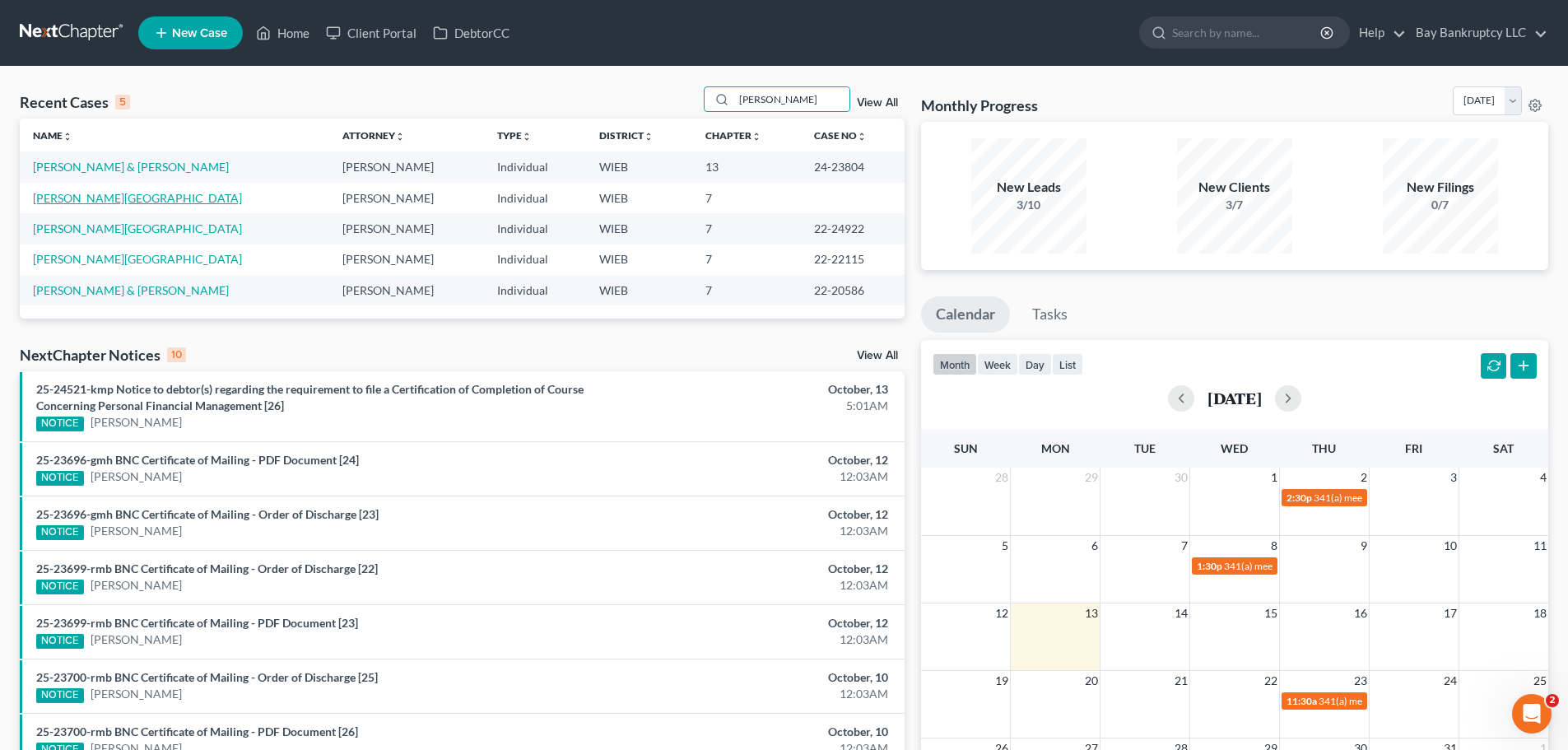
drag, startPoint x: 104, startPoint y: 200, endPoint x: 118, endPoint y: 188, distance: 18.4
click at [104, 200] on link "[PERSON_NAME][GEOGRAPHIC_DATA]" at bounding box center [137, 198] width 209 height 14
select select "3"
select select "1"
